Goal: Submit feedback/report problem: Submit feedback/report problem

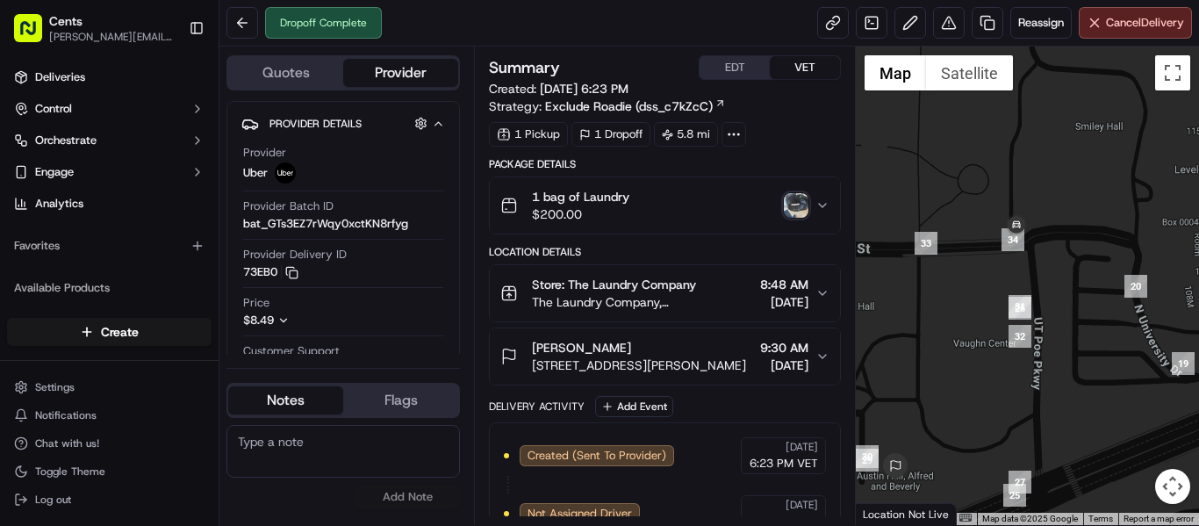
scroll to position [494, 0]
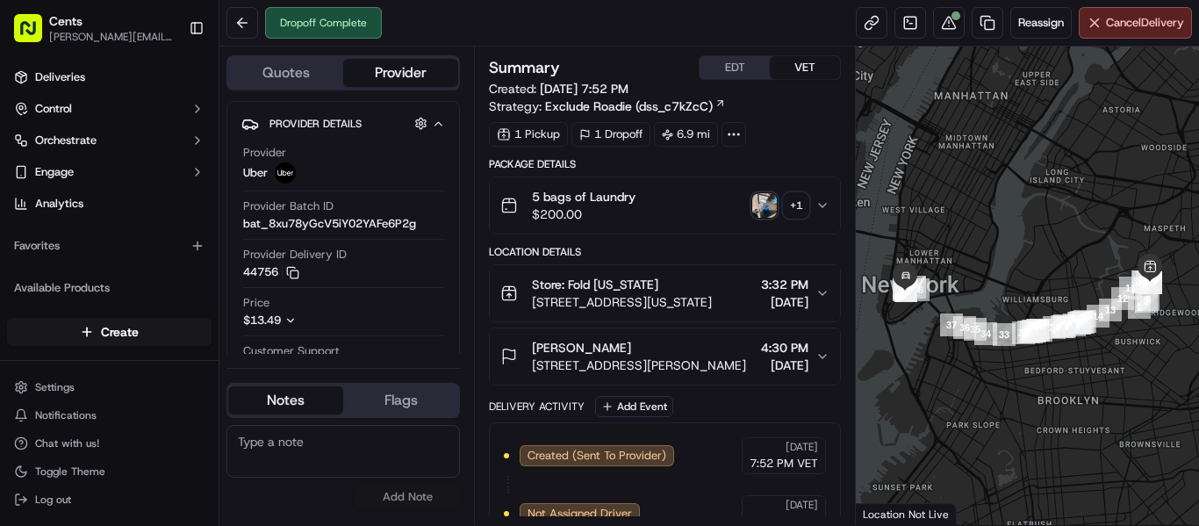
click at [769, 205] on img "button" at bounding box center [764, 205] width 25 height 25
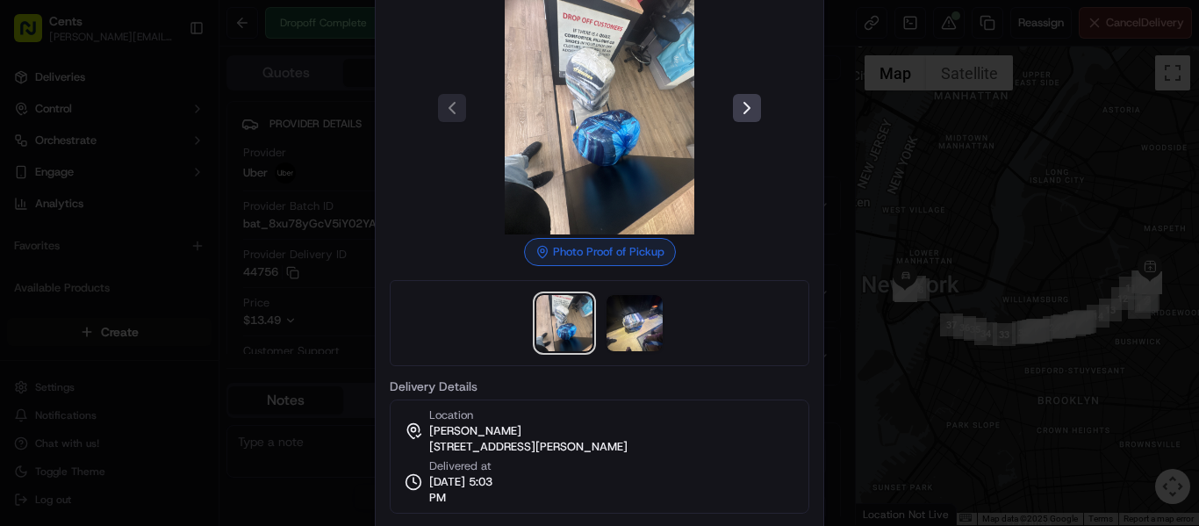
click at [754, 125] on div at bounding box center [600, 108] width 420 height 253
click at [970, 223] on div at bounding box center [599, 263] width 1199 height 526
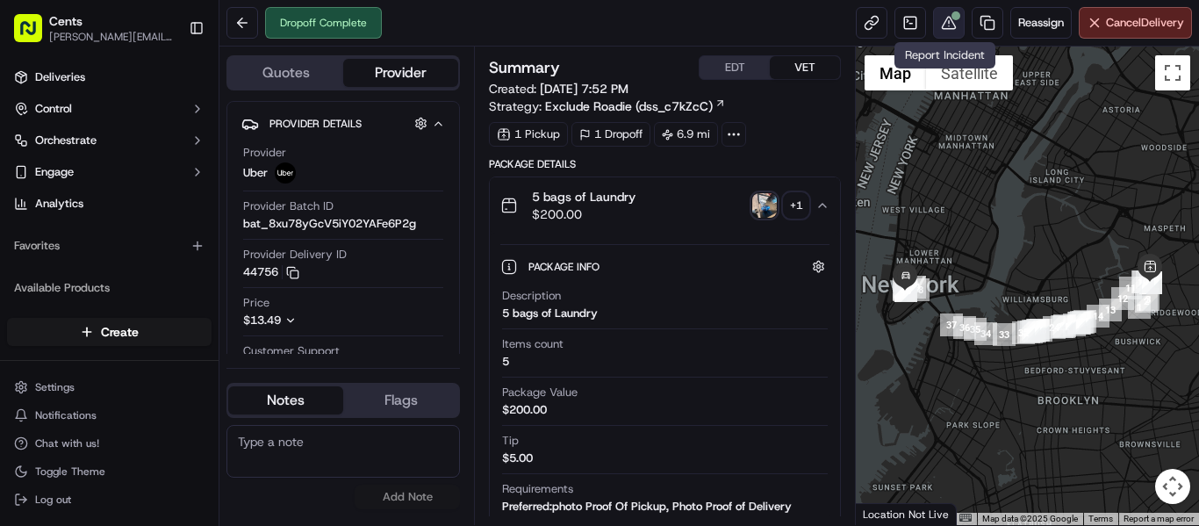
click at [945, 21] on button at bounding box center [949, 23] width 32 height 32
click at [765, 204] on img "button" at bounding box center [764, 205] width 25 height 25
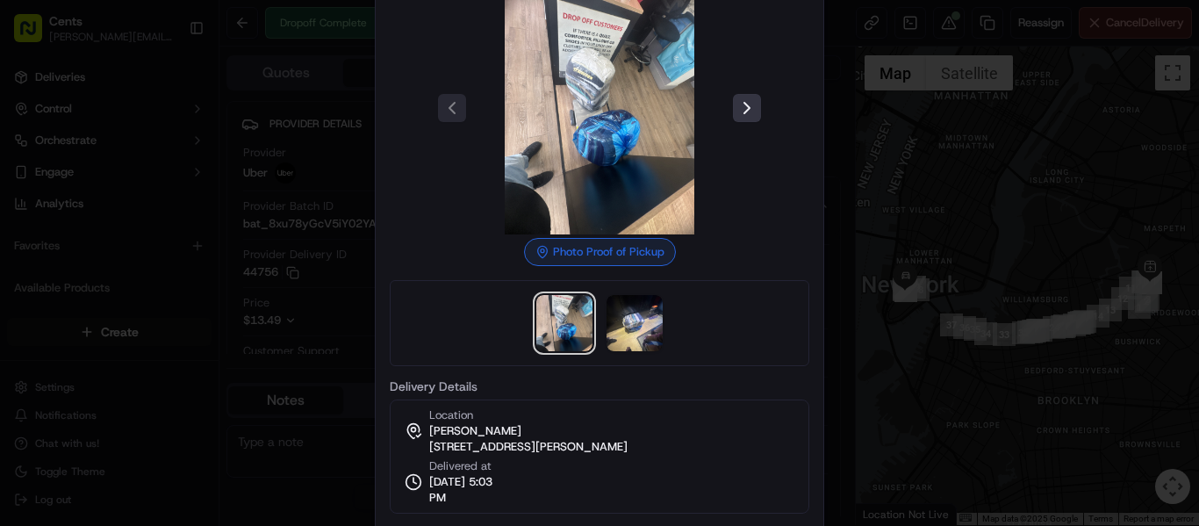
click at [736, 114] on button at bounding box center [747, 108] width 28 height 28
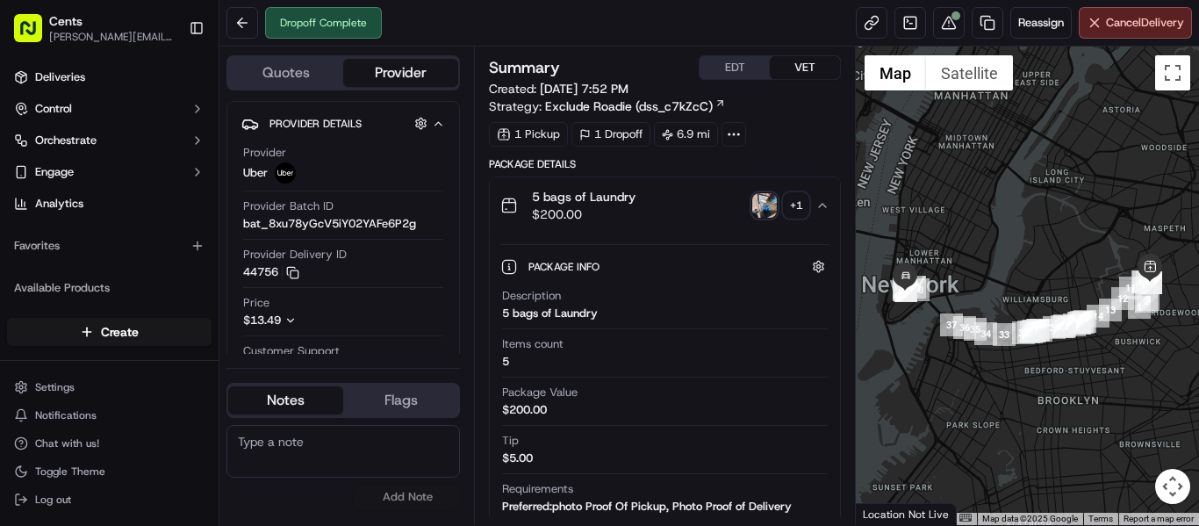
click at [787, 207] on div "+ 1" at bounding box center [796, 205] width 25 height 25
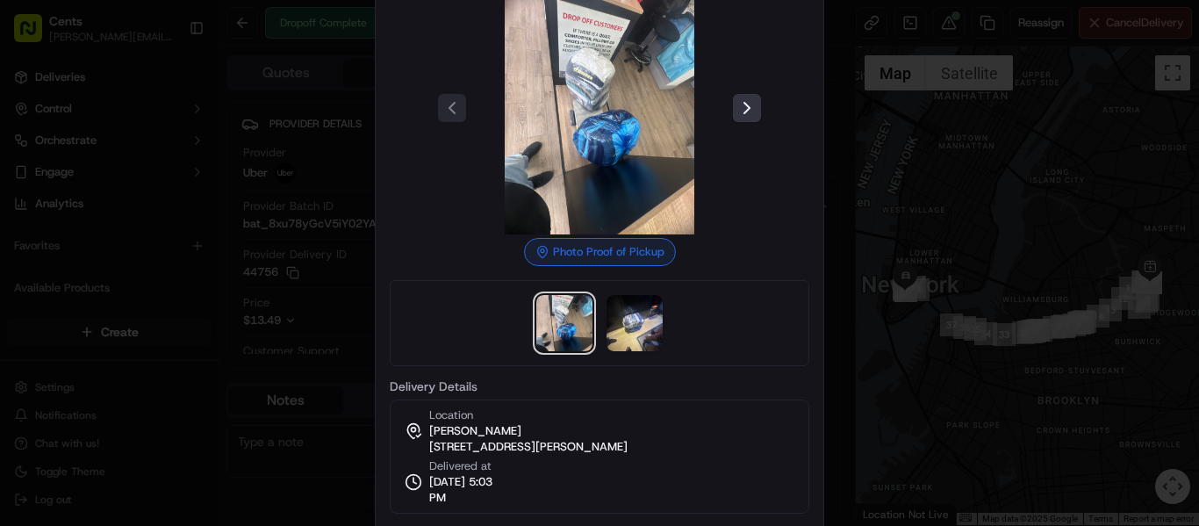
click at [748, 117] on button at bounding box center [747, 108] width 28 height 28
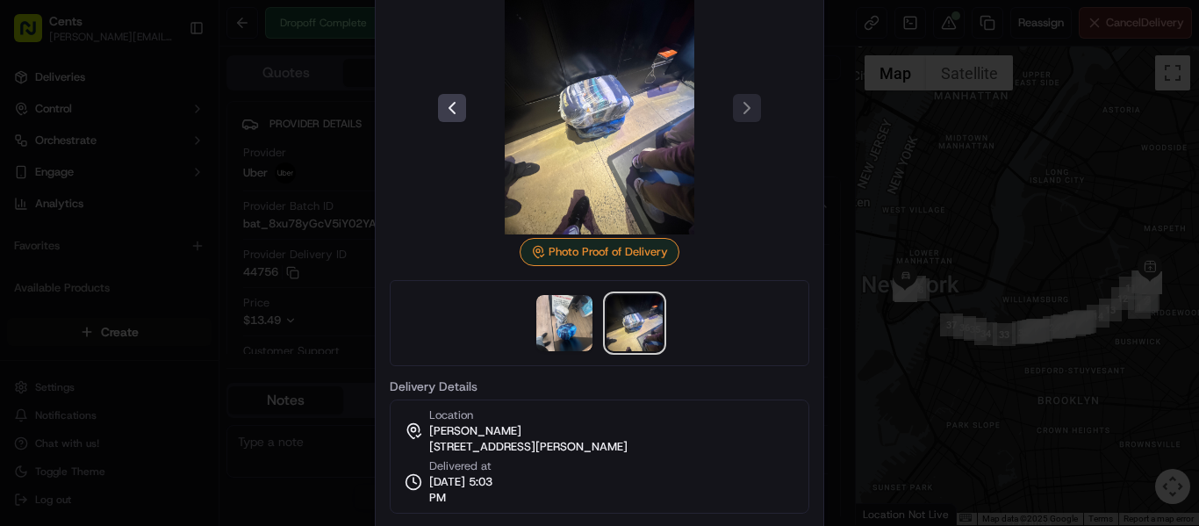
click at [866, 119] on div at bounding box center [599, 263] width 1199 height 526
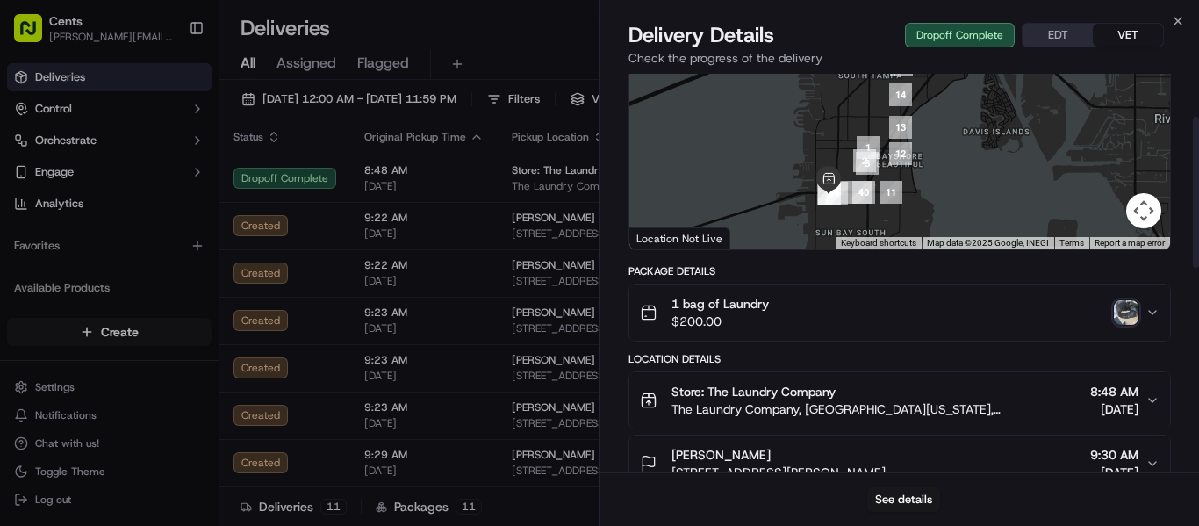
scroll to position [176, 0]
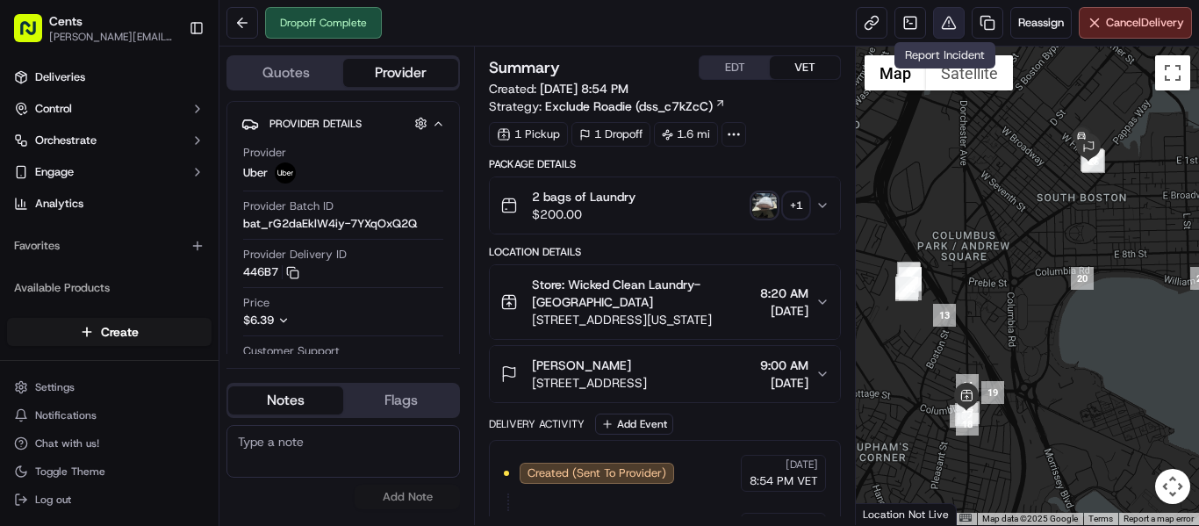
click at [940, 23] on button at bounding box center [949, 23] width 32 height 32
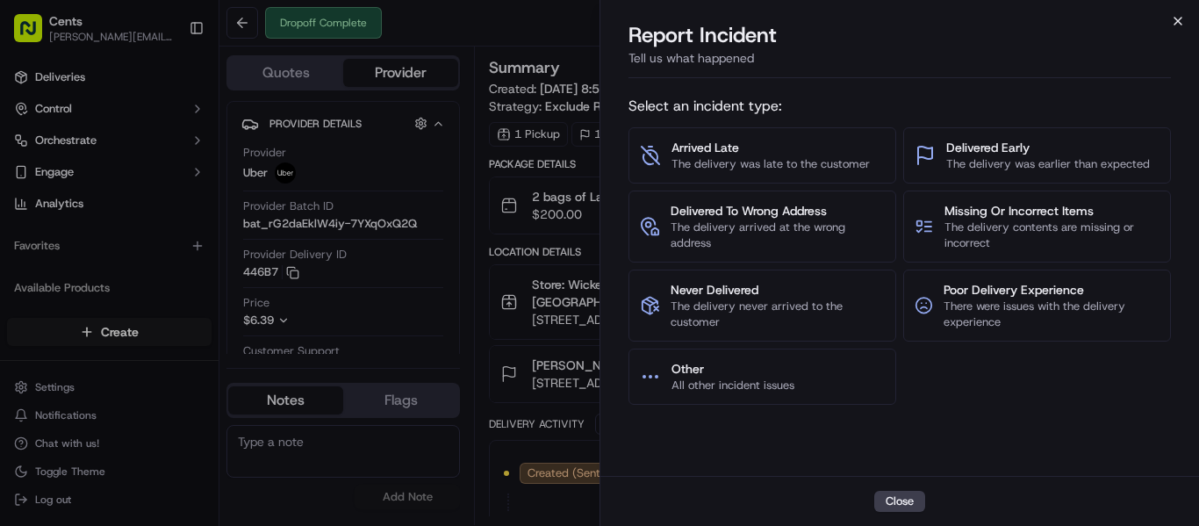
click at [1182, 24] on icon "button" at bounding box center [1178, 21] width 14 height 14
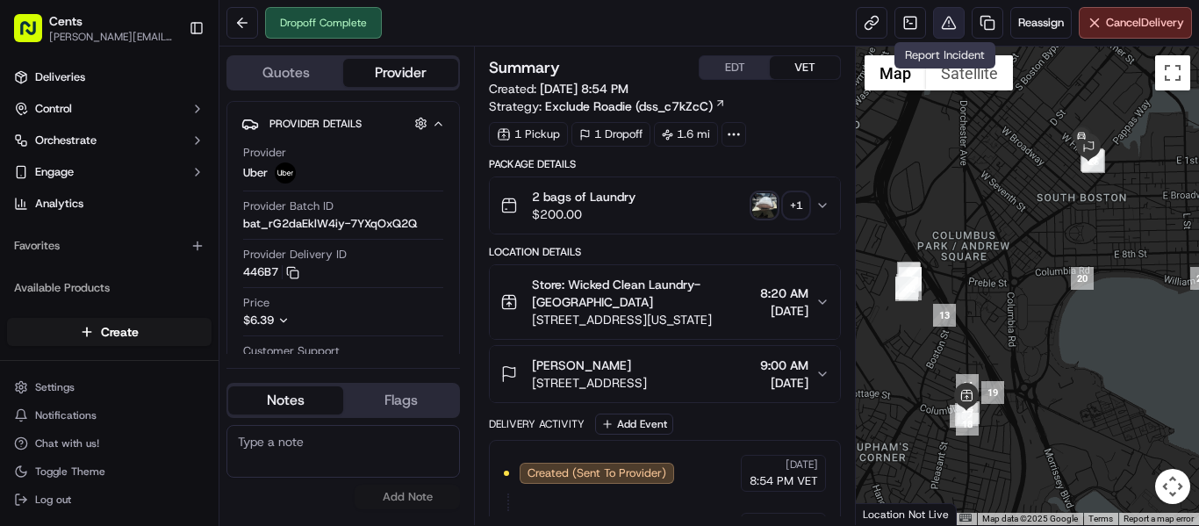
click at [945, 24] on button at bounding box center [949, 23] width 32 height 32
click at [771, 208] on img "button" at bounding box center [764, 205] width 25 height 25
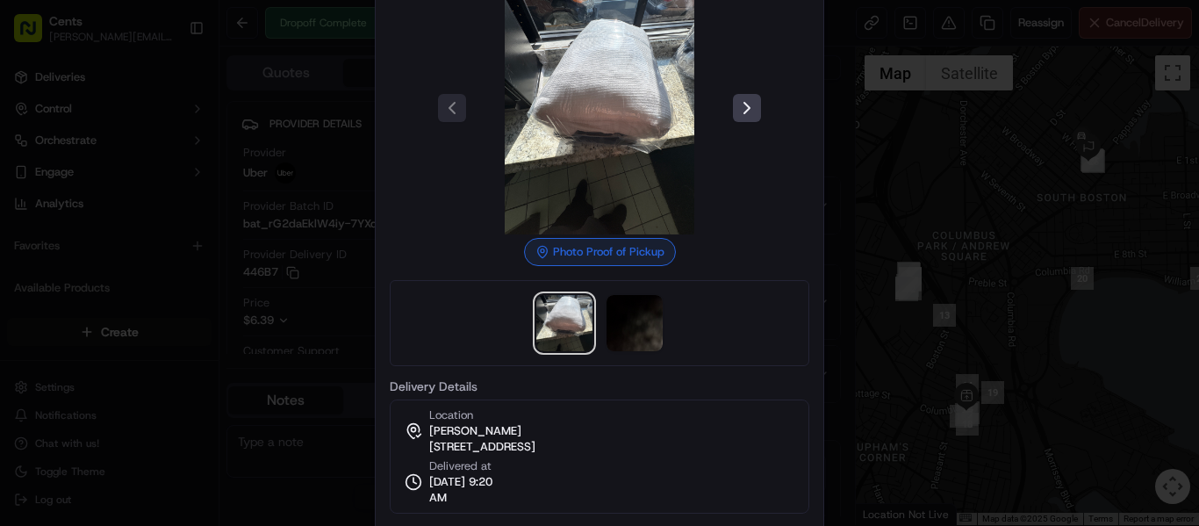
click at [743, 89] on div at bounding box center [600, 108] width 420 height 253
click at [746, 103] on button at bounding box center [747, 108] width 28 height 28
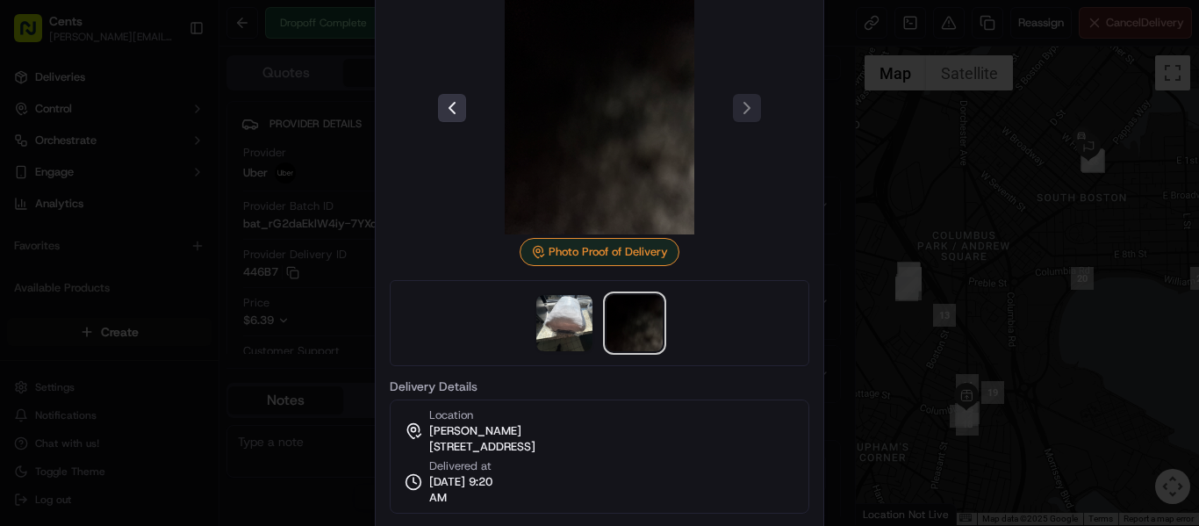
click at [448, 104] on button at bounding box center [452, 108] width 28 height 28
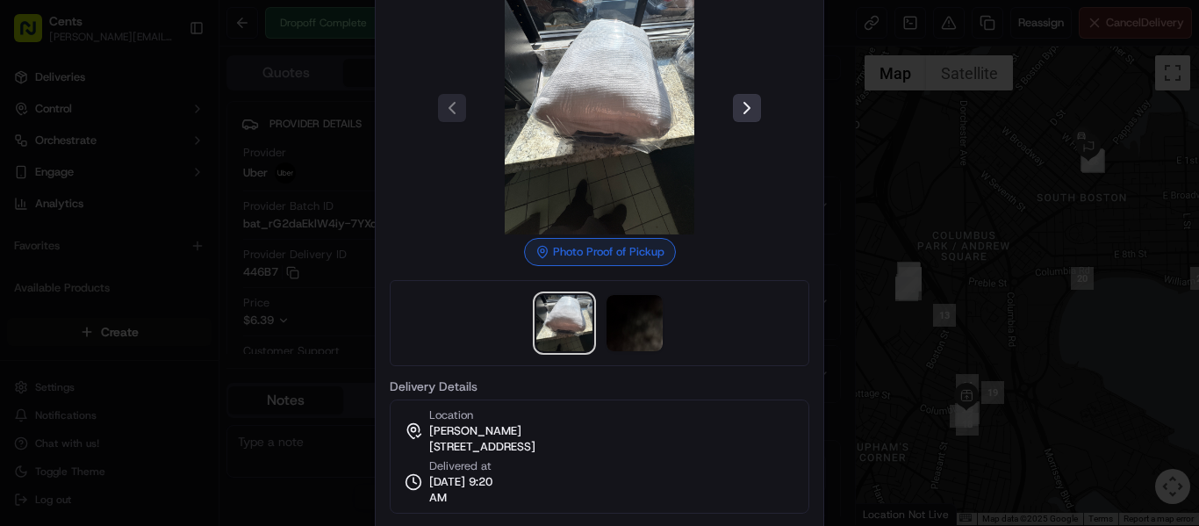
click at [751, 112] on button at bounding box center [747, 108] width 28 height 28
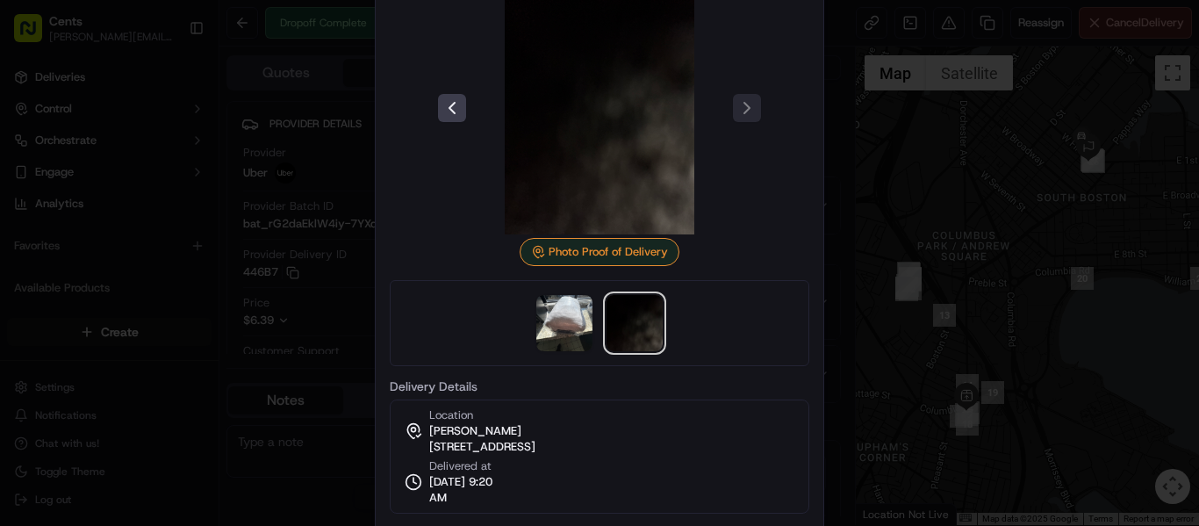
click at [902, 174] on div at bounding box center [599, 263] width 1199 height 526
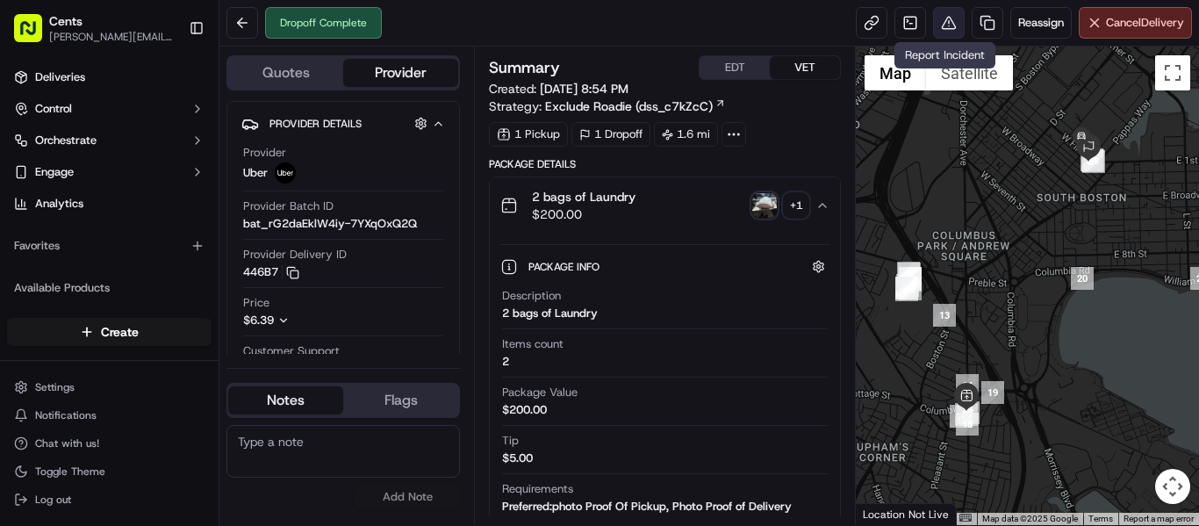
click at [936, 20] on button at bounding box center [949, 23] width 32 height 32
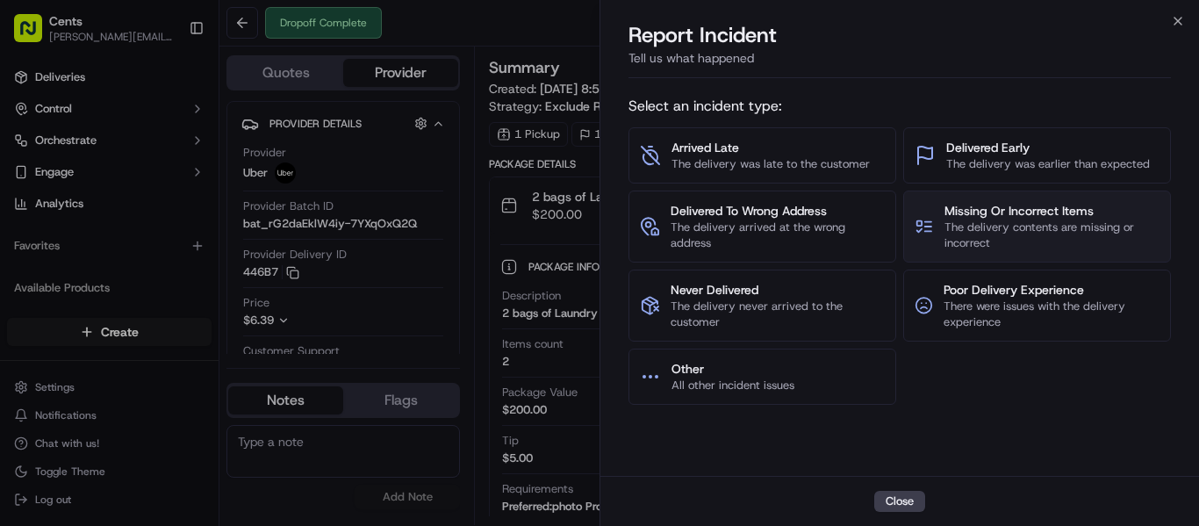
click at [1020, 221] on span "The delivery contents are missing or incorrect" at bounding box center [1052, 235] width 215 height 32
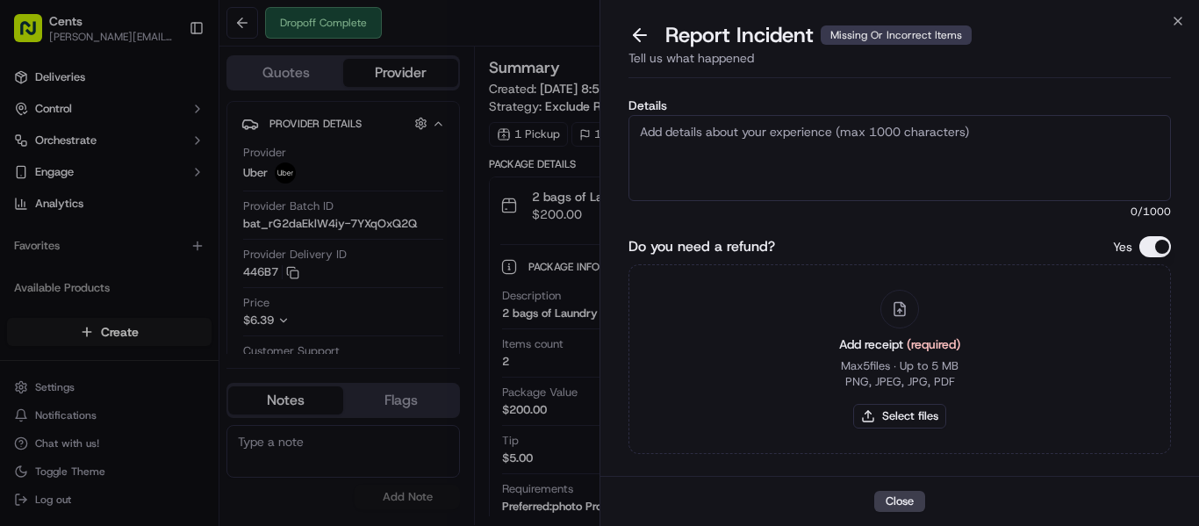
click at [909, 172] on textarea "Details" at bounding box center [900, 158] width 542 height 86
click at [762, 149] on textarea "Details" at bounding box center [900, 158] width 542 height 86
paste textarea "Hello Nash Team, We have a missing laundry case. Despite checking with the laun…"
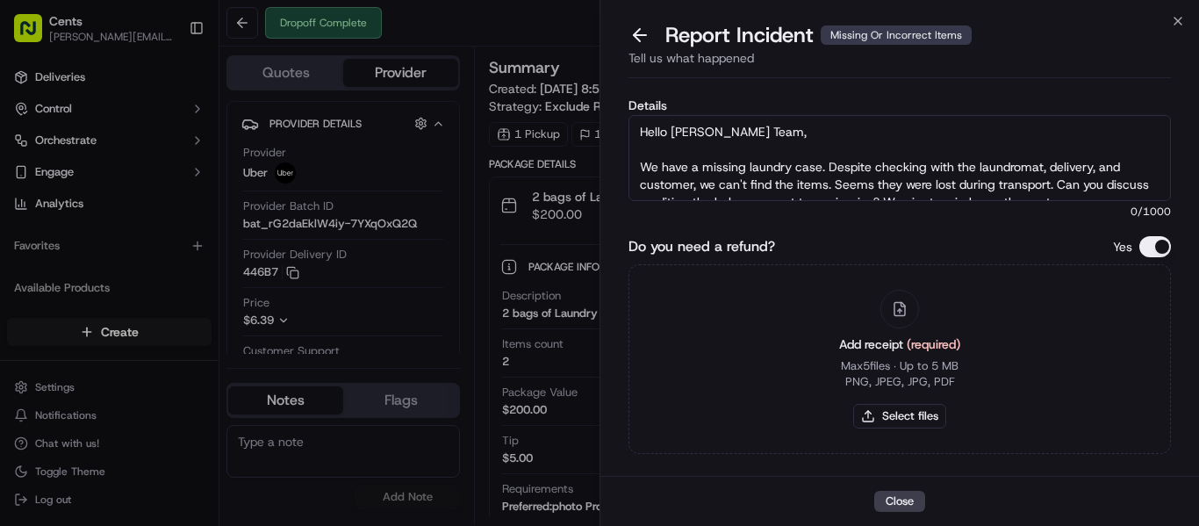
scroll to position [62, 0]
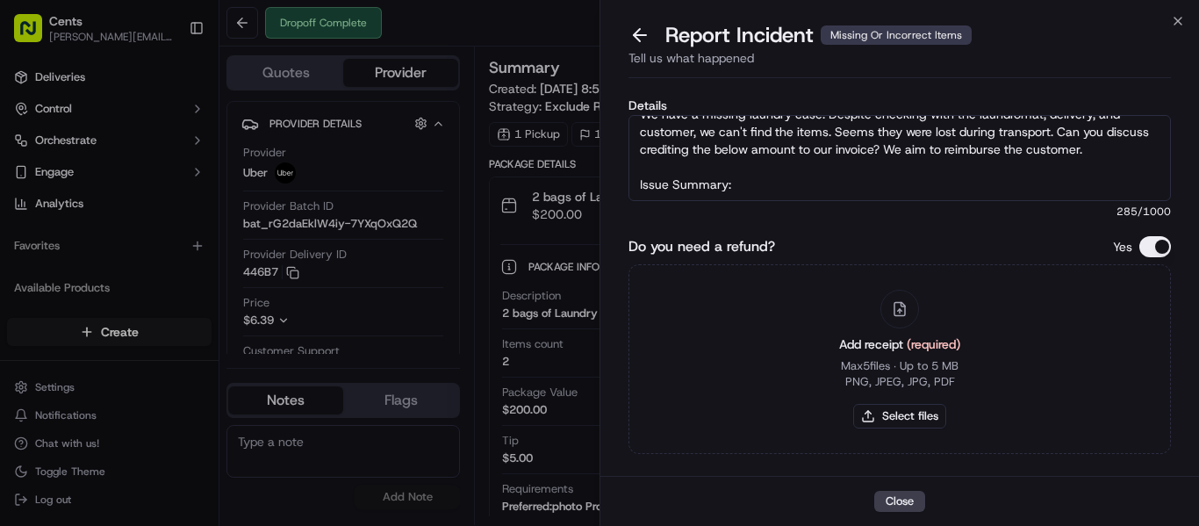
click at [817, 177] on textarea "Hello Nash Team, We have a missing laundry case. Despite checking with the laun…" at bounding box center [900, 158] width 542 height 86
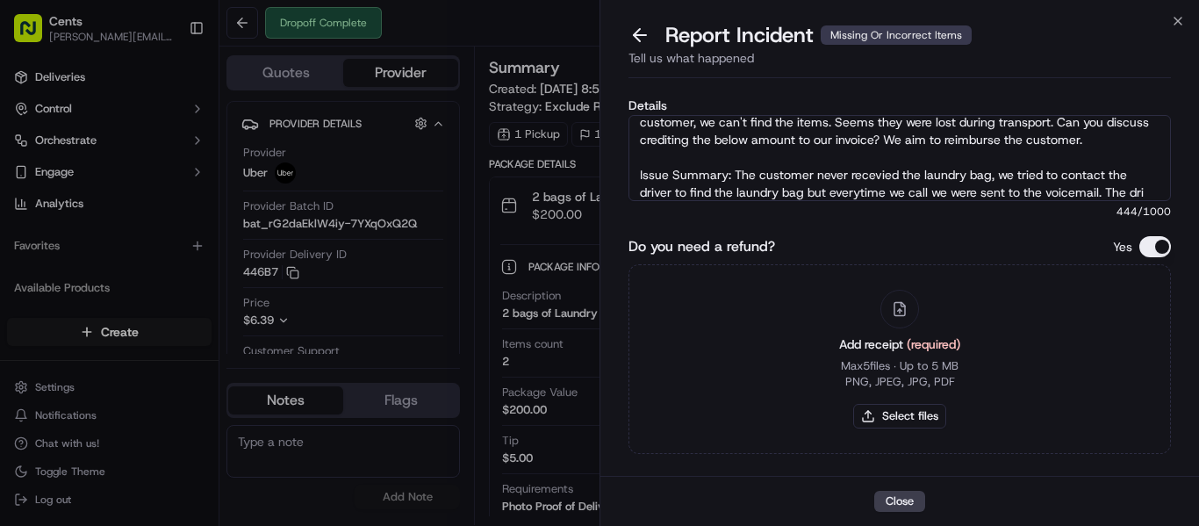
scroll to position [80, 0]
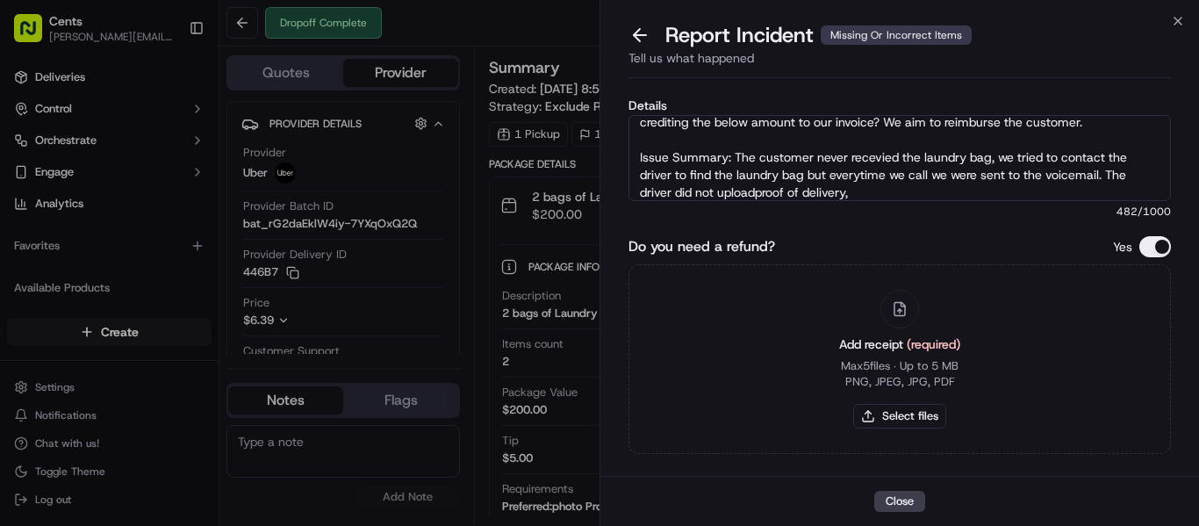
click at [817, 178] on textarea "Hello Nash Team, We have a missing laundry case. Despite checking with the laun…" at bounding box center [900, 158] width 542 height 86
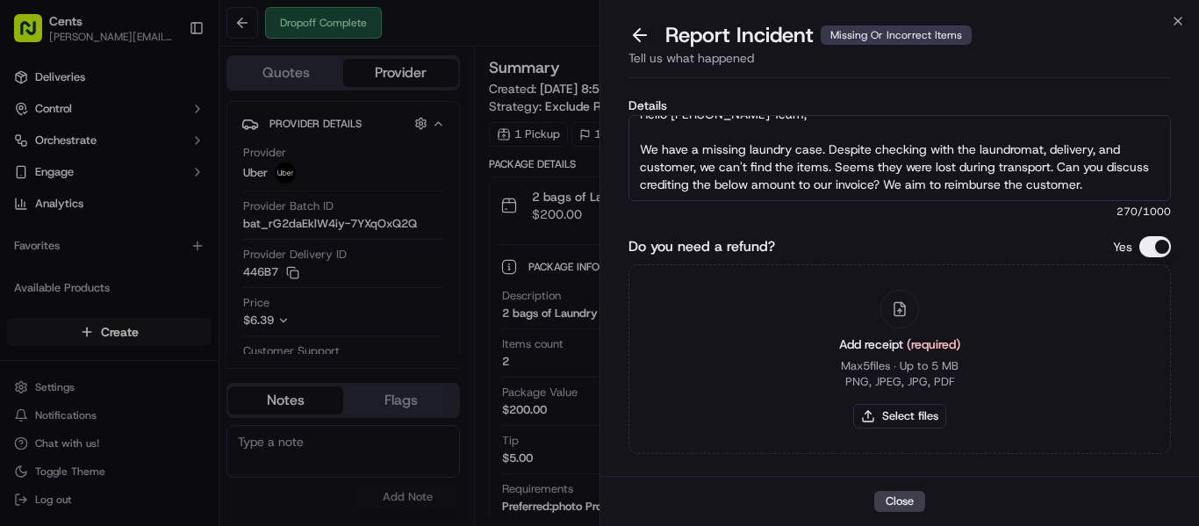
scroll to position [53, 0]
paste textarea "Issue Summary: The customer did not receive the laundry bag. We attempted to co…"
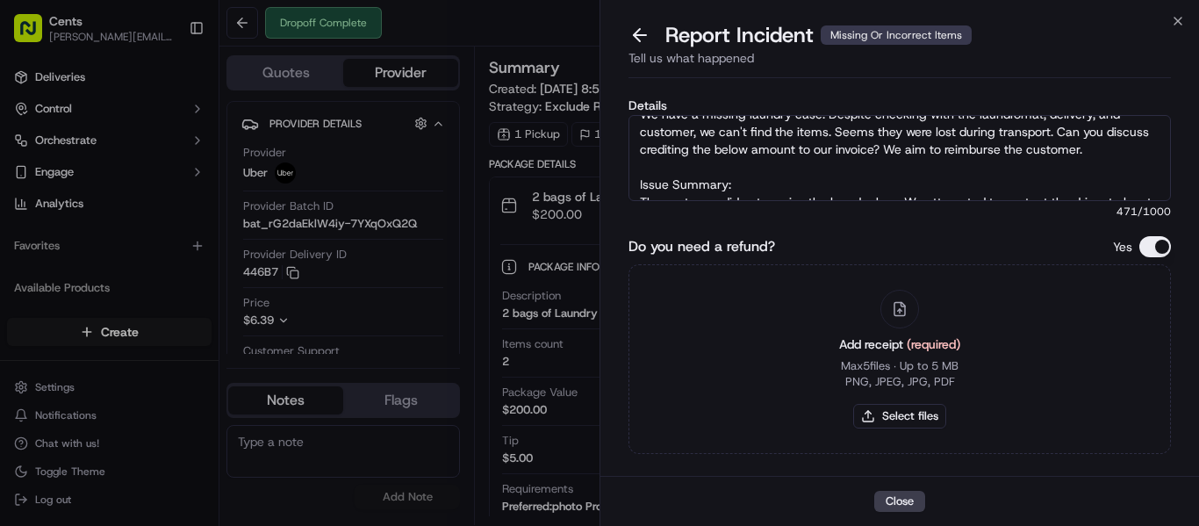
scroll to position [97, 0]
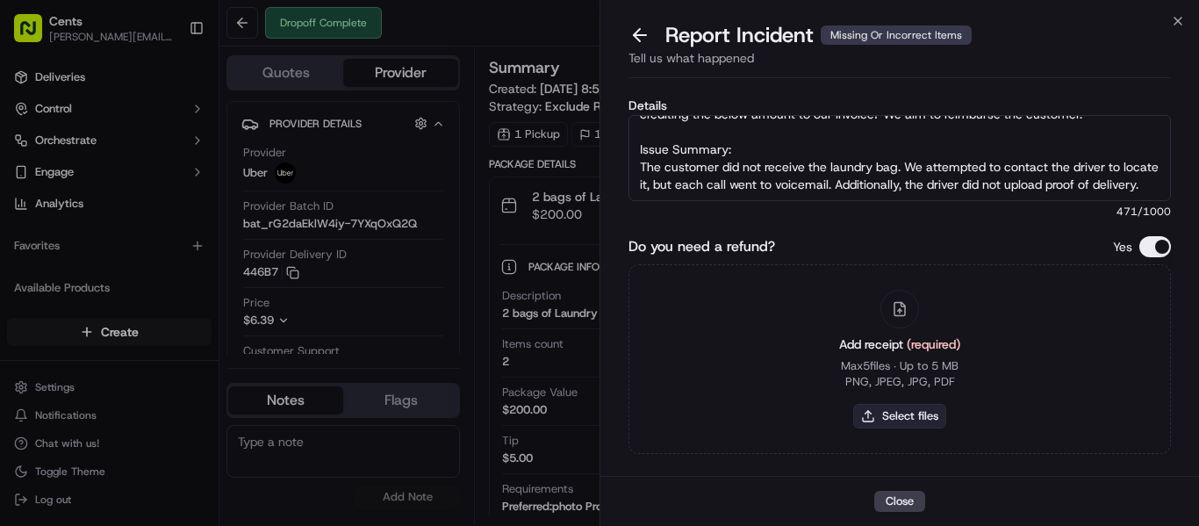
type textarea "Hello Nash Team, We have a missing laundry case. Despite checking with the laun…"
click at [894, 415] on button "Select files" at bounding box center [899, 416] width 93 height 25
click at [679, 175] on textarea "Hello Nash Team, We have a missing laundry case. Despite checking with the laun…" at bounding box center [900, 158] width 542 height 86
click at [683, 176] on textarea "Hello Nash Team, We have a missing laundry case. Despite checking with the laun…" at bounding box center [900, 158] width 542 height 86
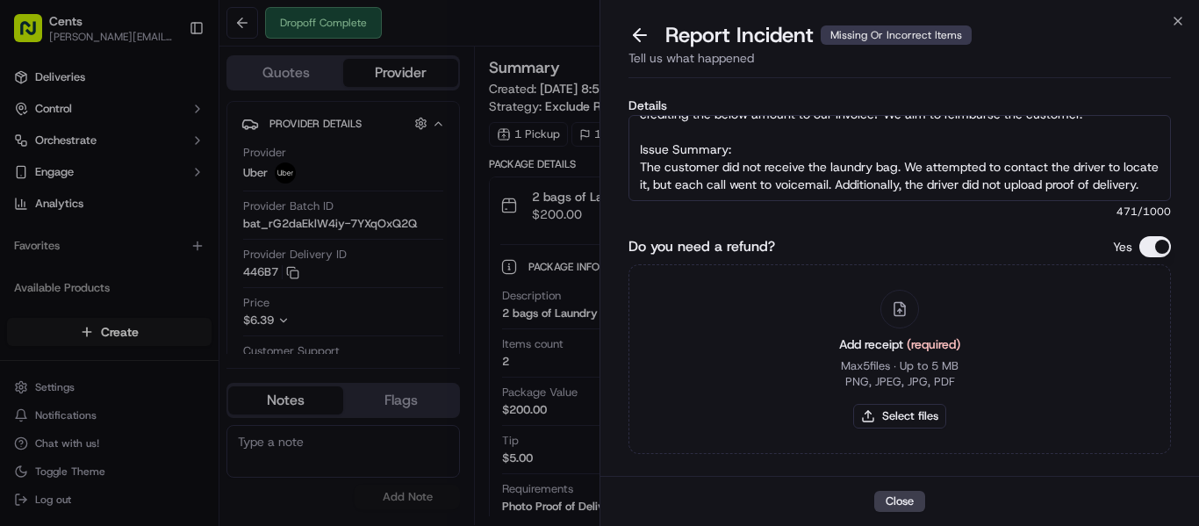
click at [683, 176] on textarea "Hello Nash Team, We have a missing laundry case. Despite checking with the laun…" at bounding box center [900, 158] width 542 height 86
click at [860, 193] on textarea "Hello Nash Team, We have a missing laundry case. Despite checking with the laun…" at bounding box center [900, 158] width 542 height 86
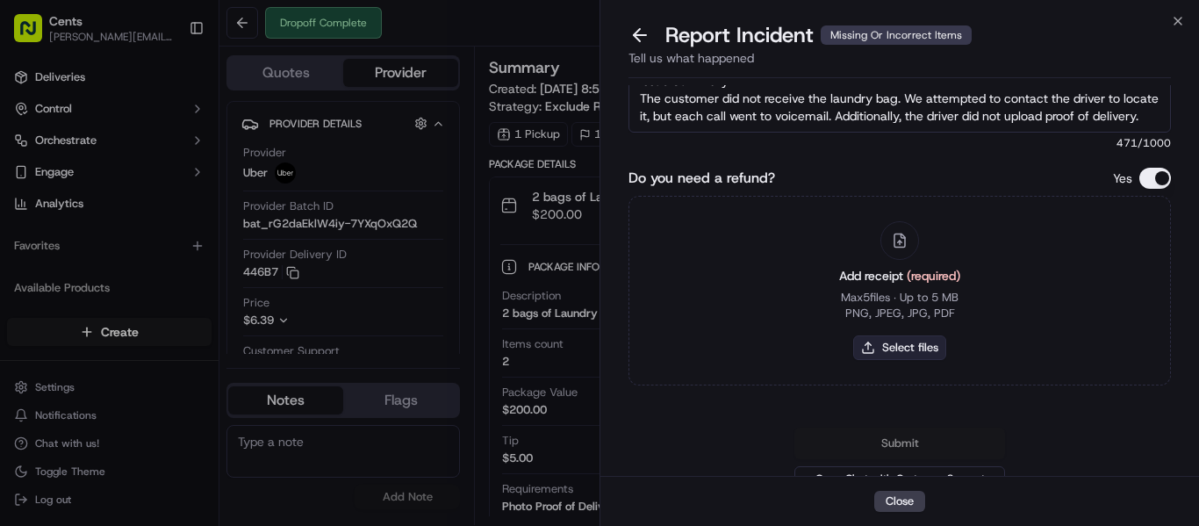
scroll to position [88, 0]
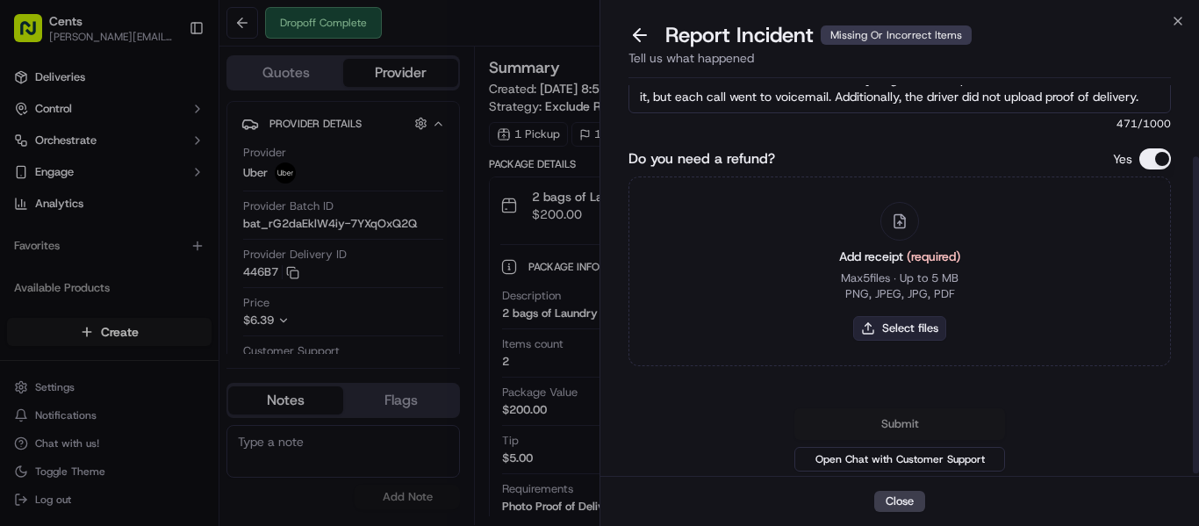
click at [917, 333] on button "Select files" at bounding box center [899, 328] width 93 height 25
click at [914, 332] on button "Select files" at bounding box center [899, 328] width 93 height 25
type input "C:\fakepath\Screenshot 2025-09-18 142031.png"
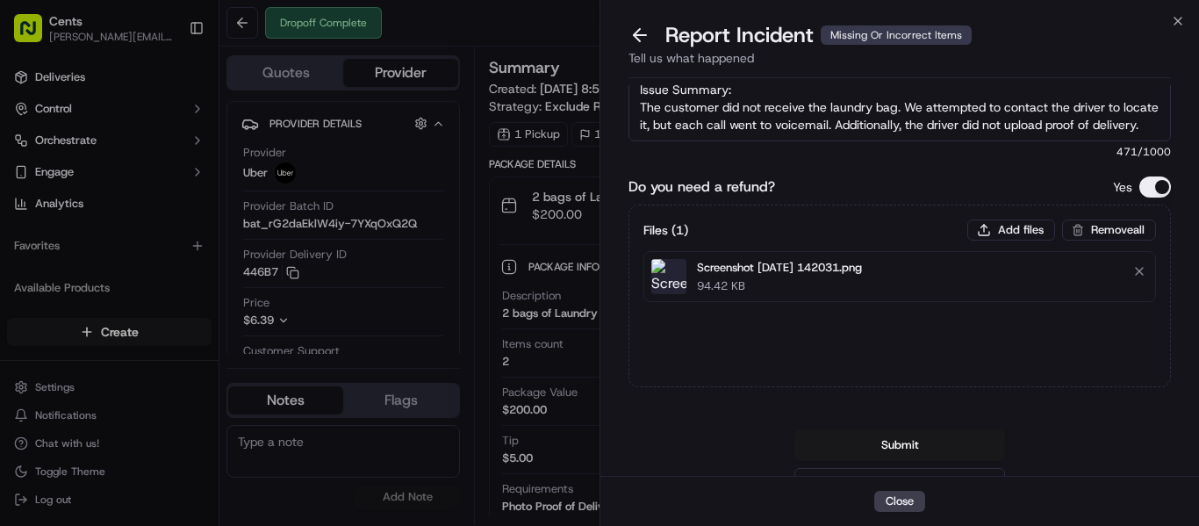
scroll to position [83, 0]
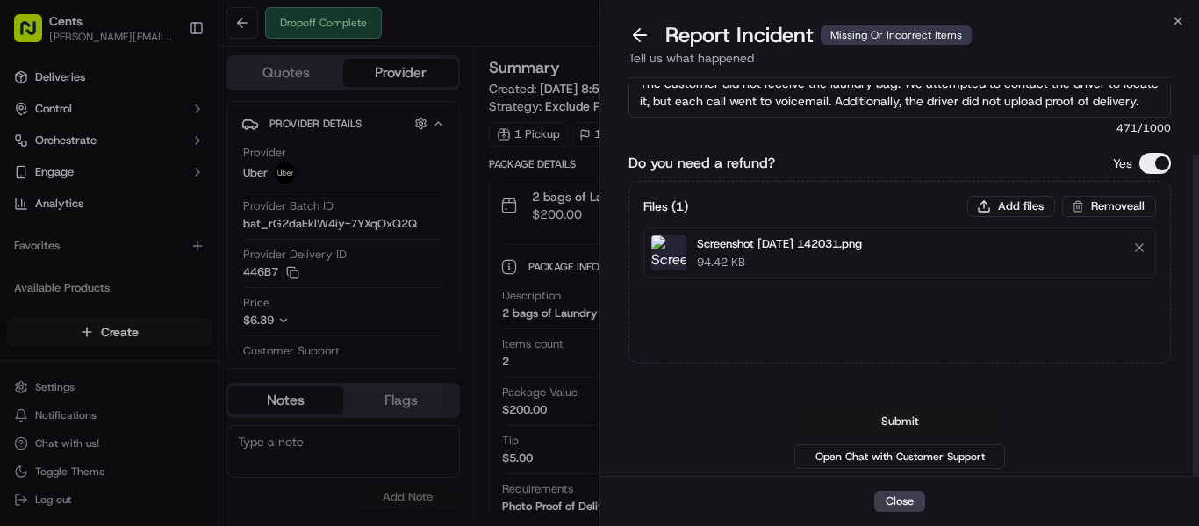
click at [906, 417] on button "Submit" at bounding box center [899, 422] width 211 height 32
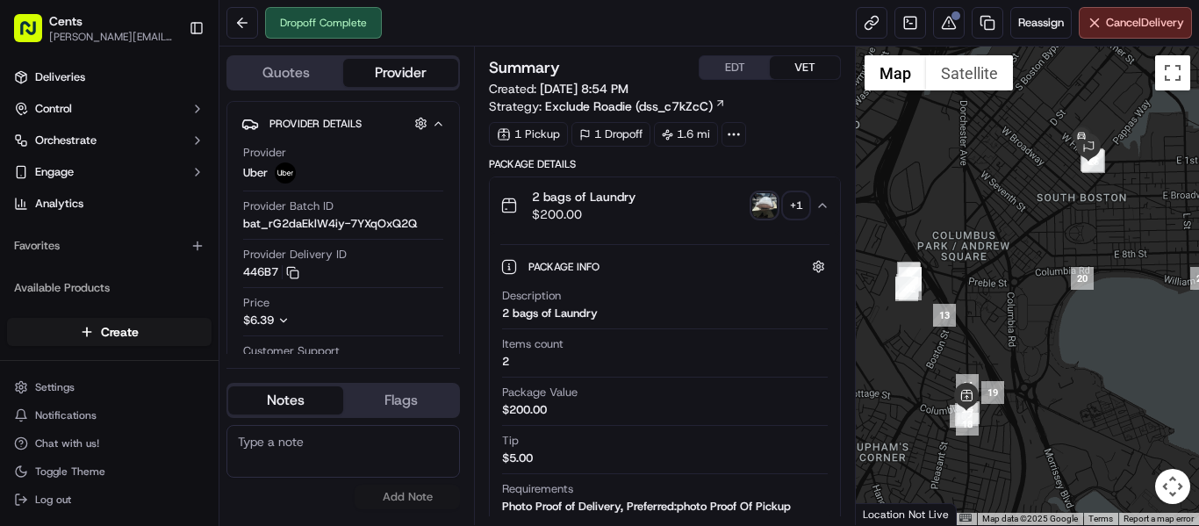
click at [756, 200] on img "button" at bounding box center [764, 205] width 25 height 25
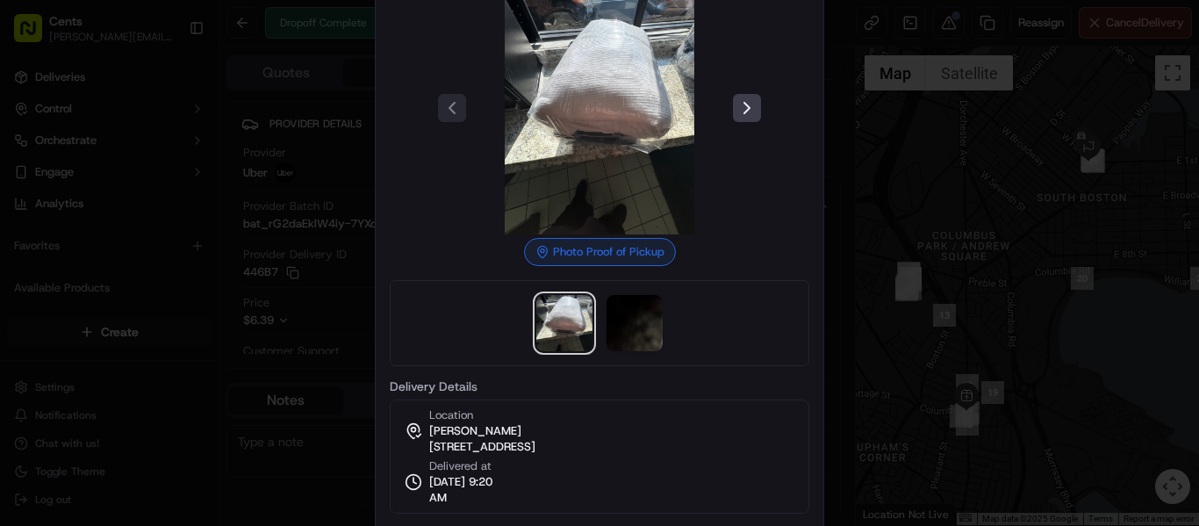
click at [865, 50] on div at bounding box center [599, 263] width 1199 height 526
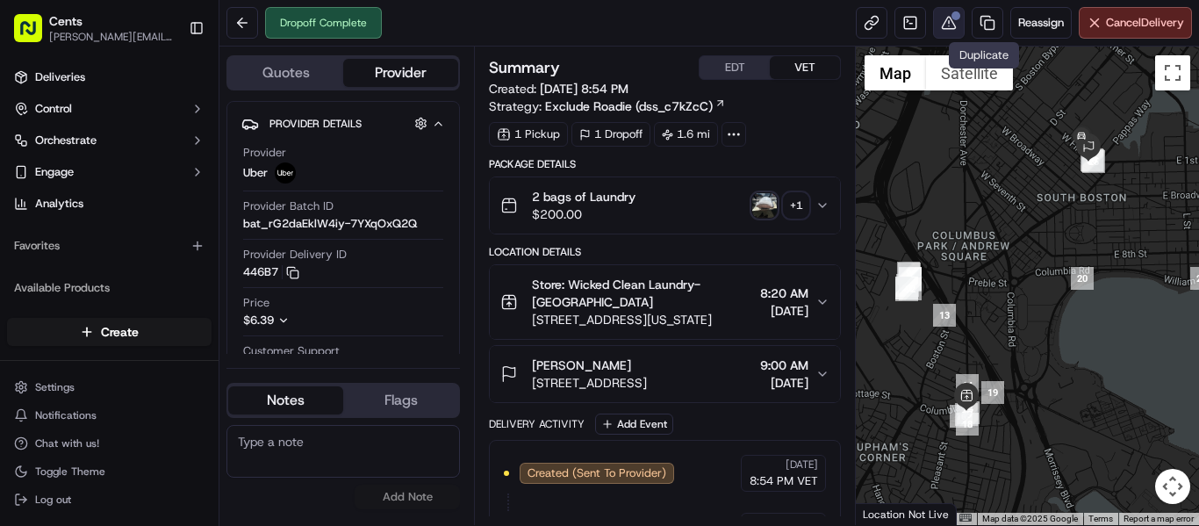
click at [941, 18] on button at bounding box center [949, 23] width 32 height 32
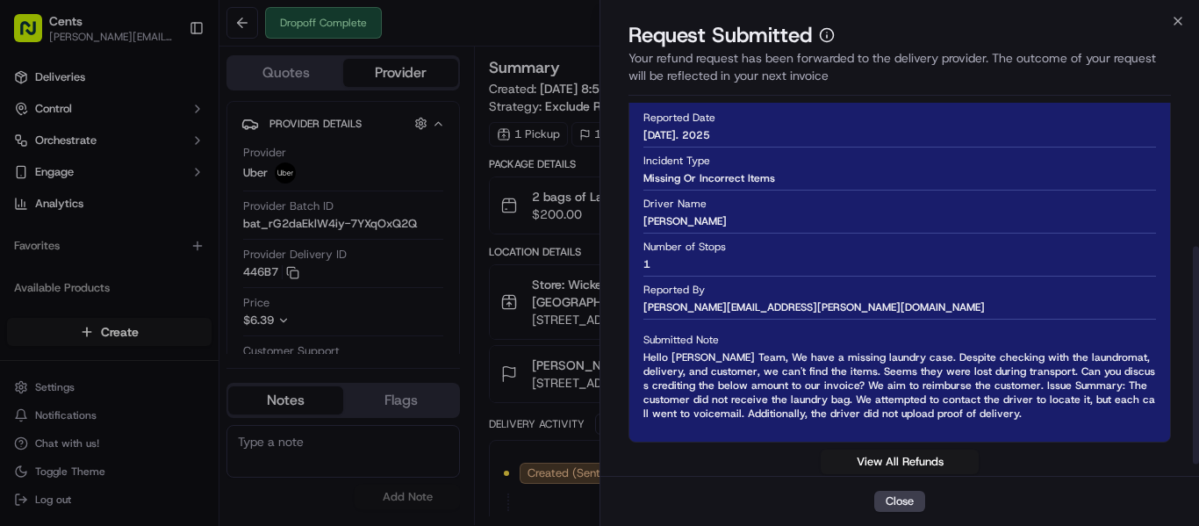
scroll to position [266, 0]
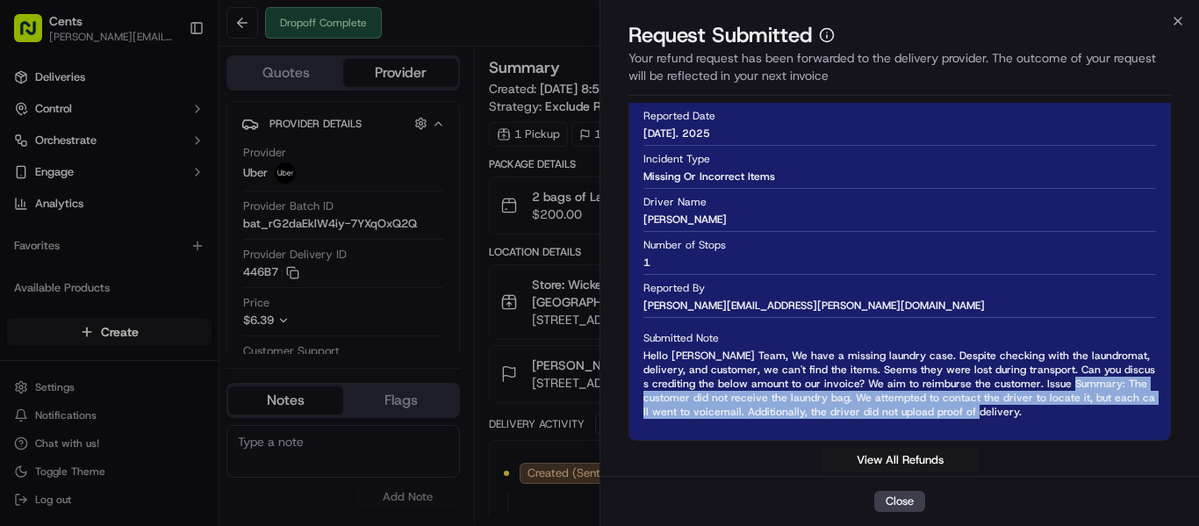
drag, startPoint x: 902, startPoint y: 413, endPoint x: 1027, endPoint y: 379, distance: 129.9
click at [1027, 379] on span "Hello Nash Team, We have a missing laundry case. Despite checking with the laun…" at bounding box center [899, 383] width 513 height 70
copy span "The customer did not receive the laundry bag. We attempted to contact the drive…"
